Goal: Task Accomplishment & Management: Manage account settings

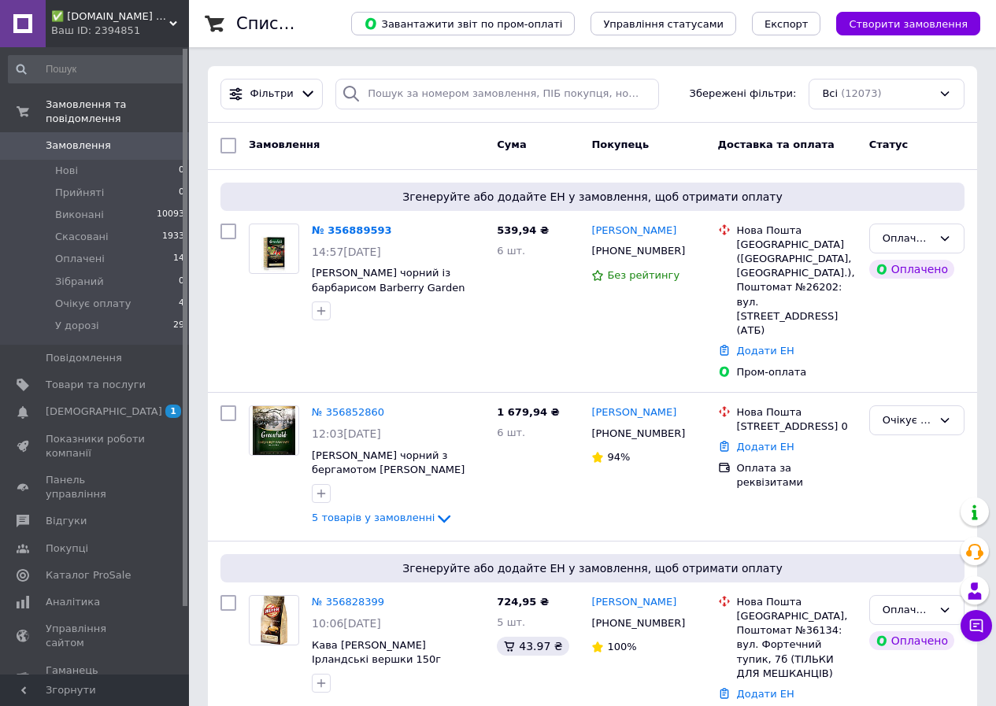
click at [144, 21] on span "✅ [DOMAIN_NAME] ✅ Інтернет-магазин чаю" at bounding box center [110, 16] width 118 height 14
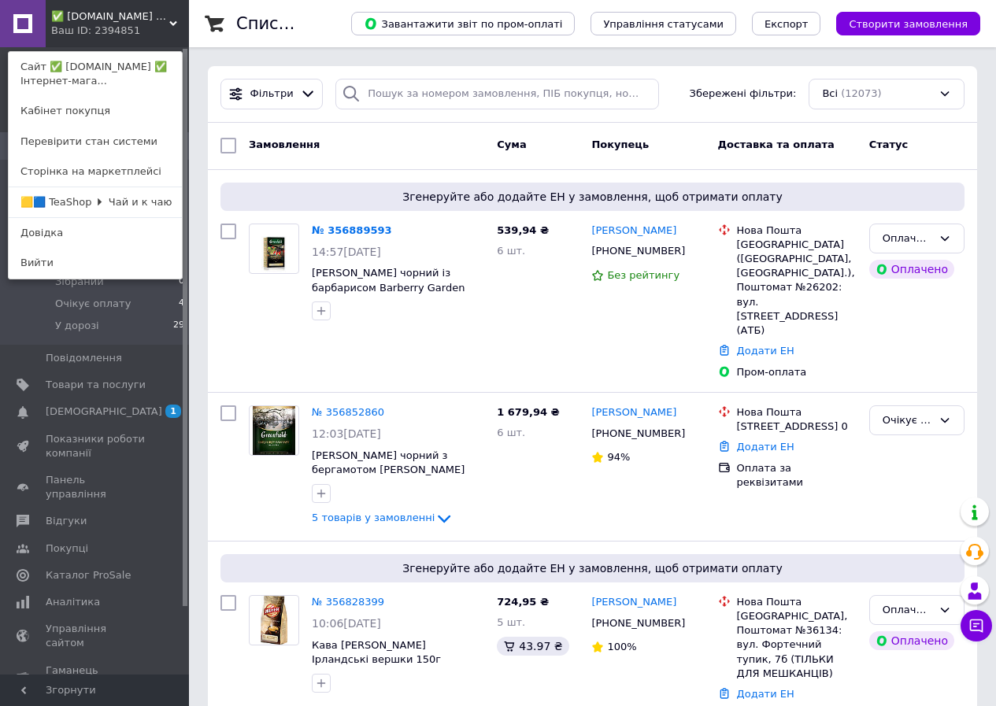
click at [117, 28] on div "Ваш ID: 2394851" at bounding box center [84, 31] width 66 height 14
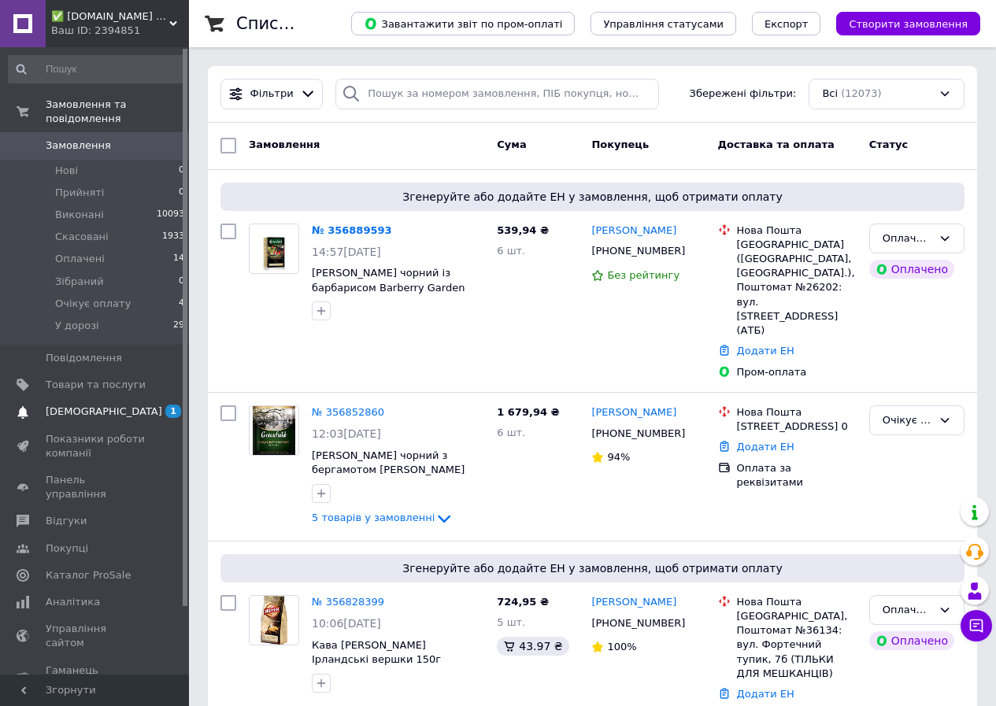
click at [108, 405] on span "[DEMOGRAPHIC_DATA]" at bounding box center [96, 412] width 100 height 14
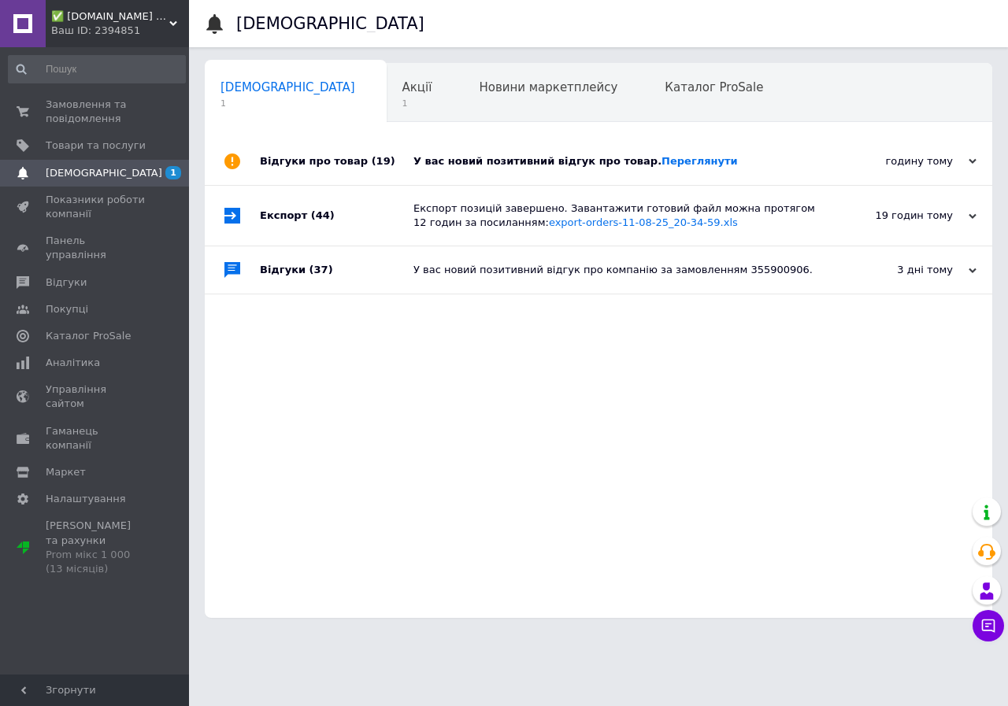
click at [781, 169] on div "У вас новий позитивний відгук про товар. [GEOGRAPHIC_DATA]" at bounding box center [615, 161] width 405 height 47
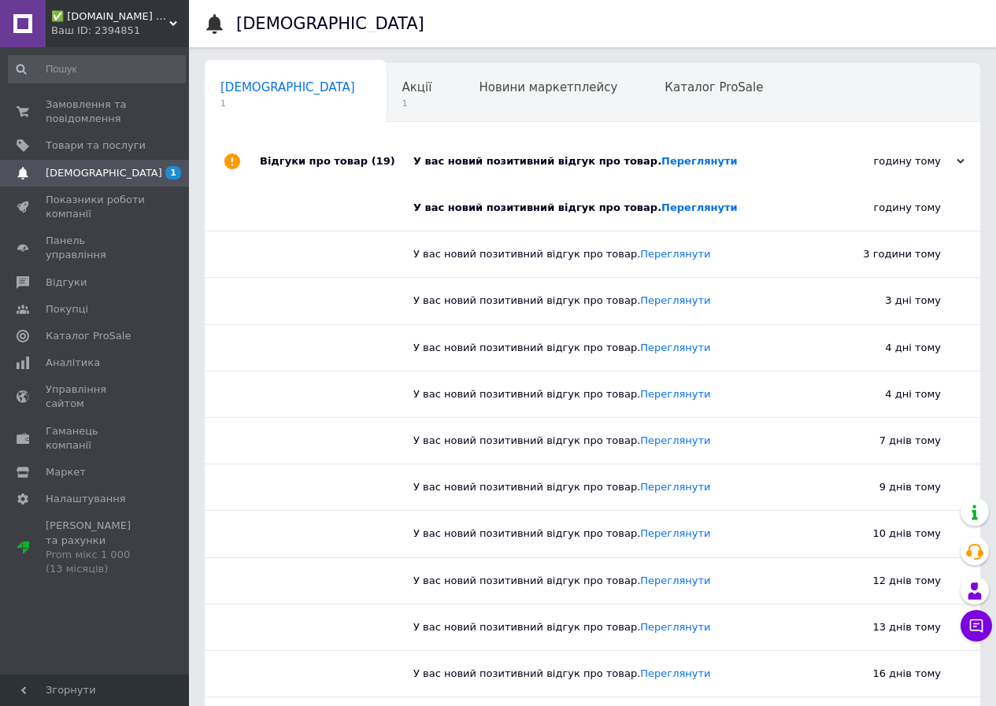
click at [153, 39] on div "✅ [DOMAIN_NAME] ✅ Інтернет-магазин чаю Ваш ID: 2394851" at bounding box center [117, 23] width 143 height 47
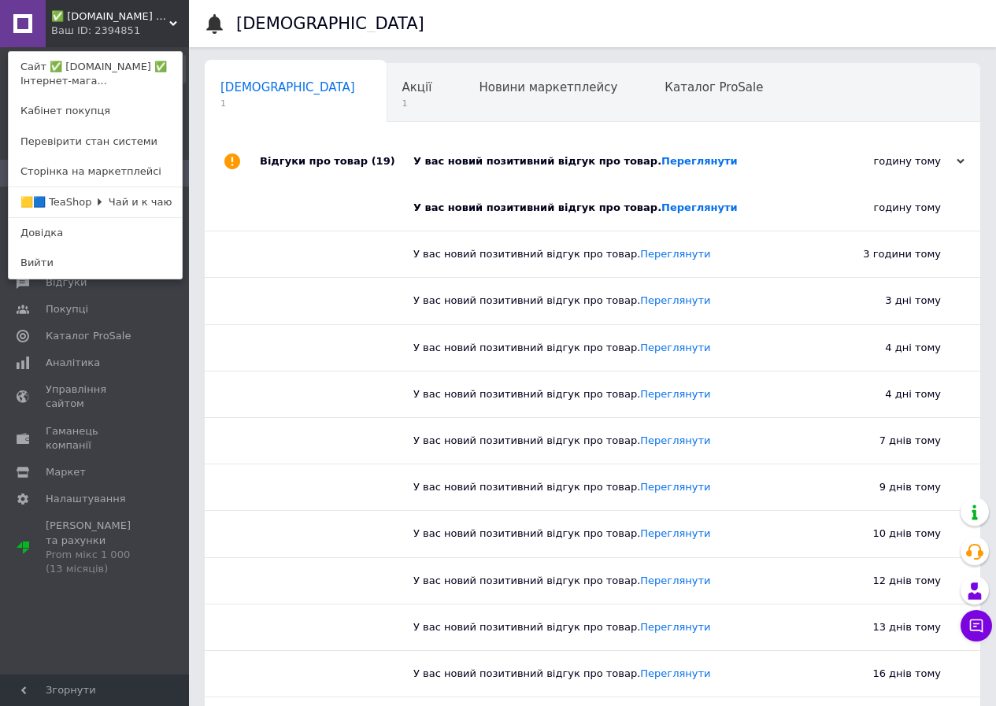
click at [183, 196] on div at bounding box center [185, 361] width 5 height 624
click at [161, 209] on link "🟨🟦 TeaShop 🞂 Чай и к чаю" at bounding box center [95, 202] width 173 height 30
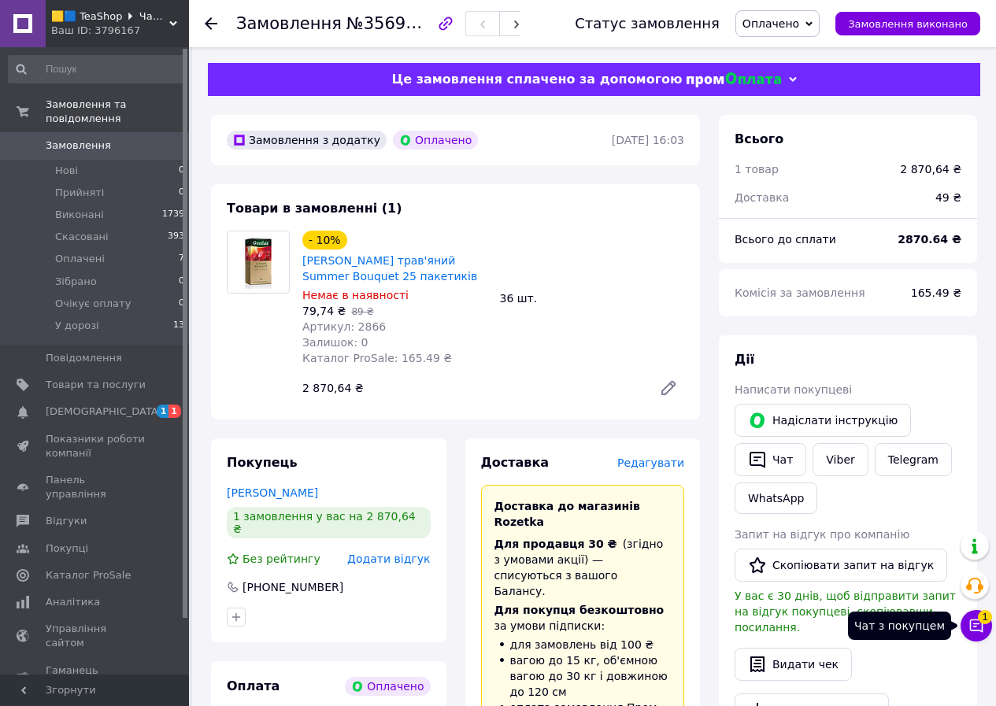
click at [980, 621] on span "1" at bounding box center [985, 617] width 14 height 14
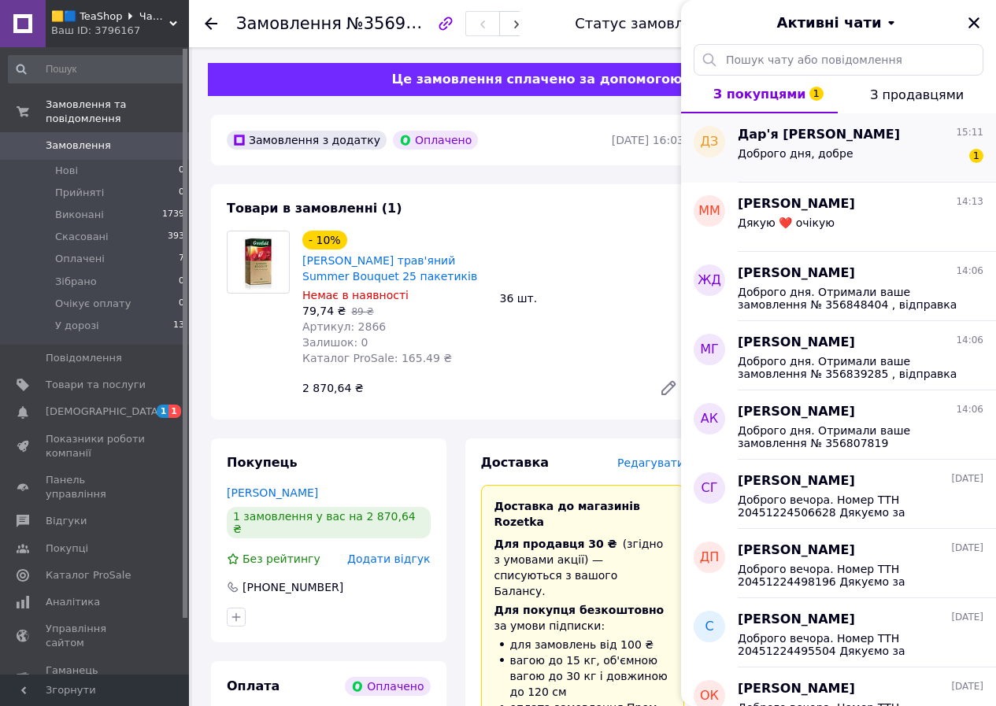
click at [878, 161] on div "Доброго дня, добре 1" at bounding box center [861, 156] width 246 height 25
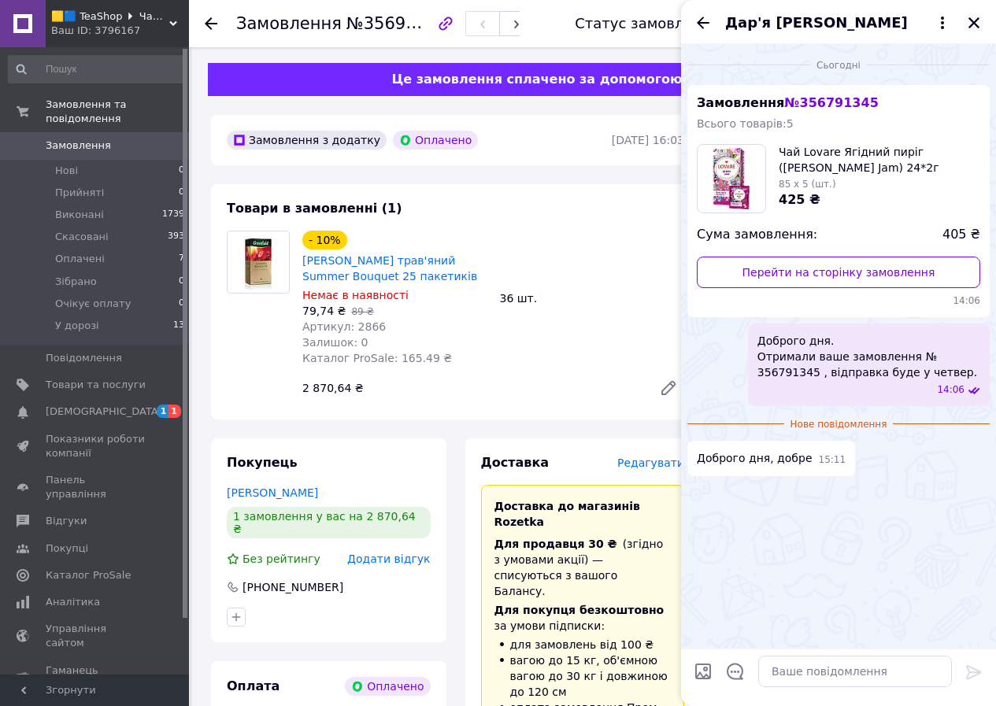
click at [976, 18] on icon "Закрити" at bounding box center [974, 23] width 14 height 14
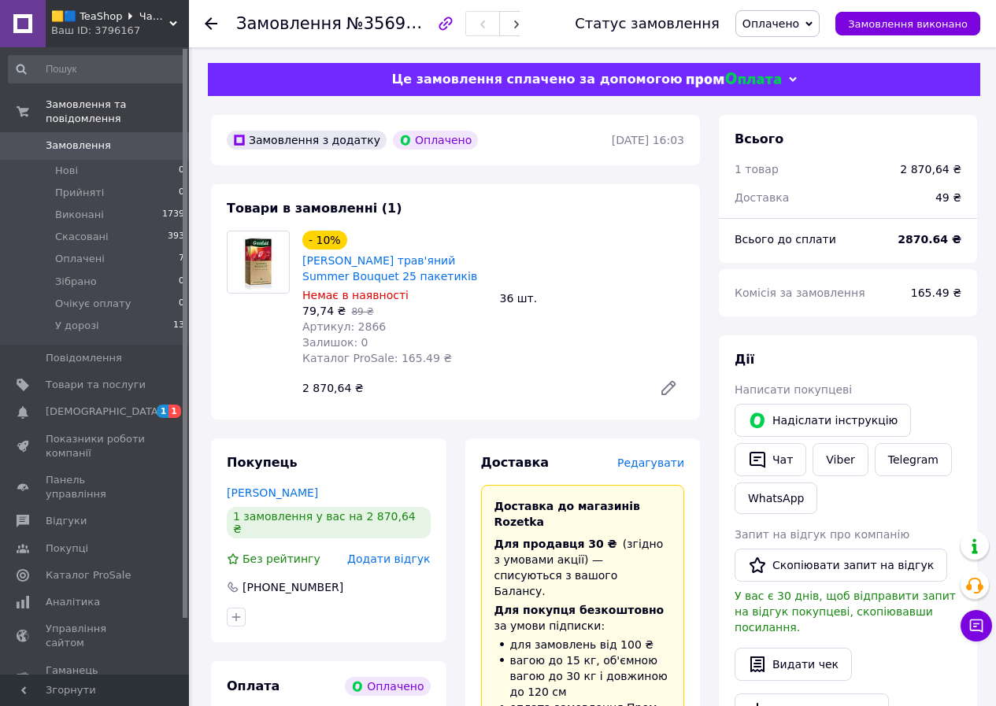
click at [456, 250] on div "- 10% Чай Грінфілд трав'яний Summer Bouquet 25 пакетиків" at bounding box center [395, 257] width 188 height 57
copy link "Summer"
drag, startPoint x: 272, startPoint y: 483, endPoint x: 261, endPoint y: 494, distance: 15.6
